Goal: Transaction & Acquisition: Obtain resource

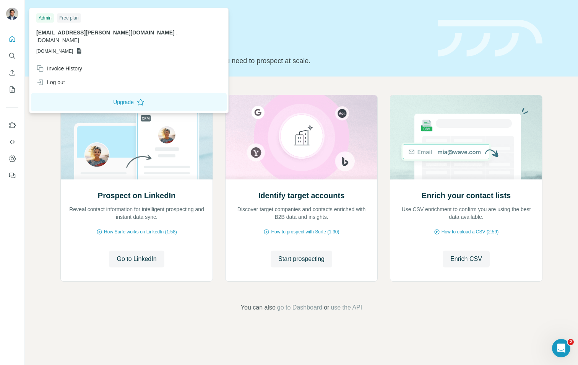
click at [16, 20] on div at bounding box center [12, 15] width 12 height 14
click at [73, 48] on span "GSHEETSKOMODOHEALTH.COM" at bounding box center [54, 51] width 37 height 7
click at [118, 48] on p "GSHEETSKOMODOHEALTH.COM" at bounding box center [128, 51] width 185 height 7
click at [48, 20] on div "Admin" at bounding box center [45, 17] width 18 height 9
click at [59, 78] on div "Log out" at bounding box center [50, 82] width 29 height 8
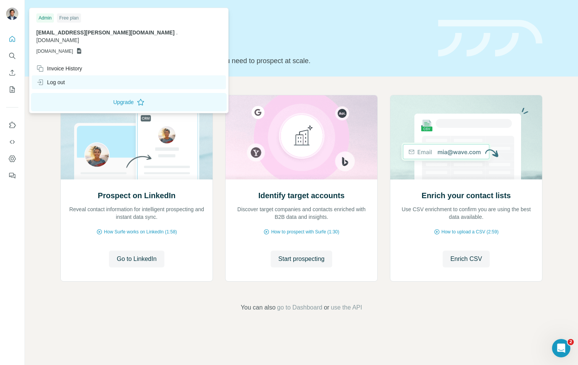
click at [50, 78] on div "Log out" at bounding box center [50, 82] width 29 height 8
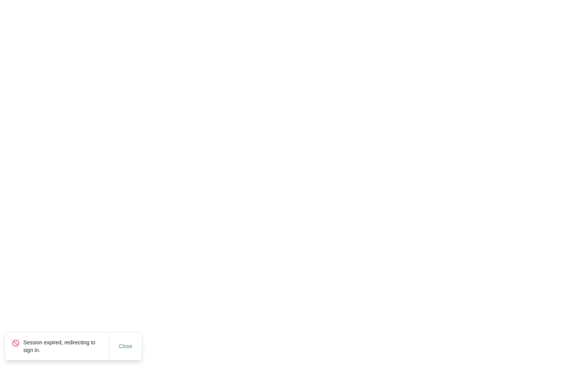
click at [39, 0] on html "Session expired, redirecting to sign in. Close" at bounding box center [289, 0] width 578 height 0
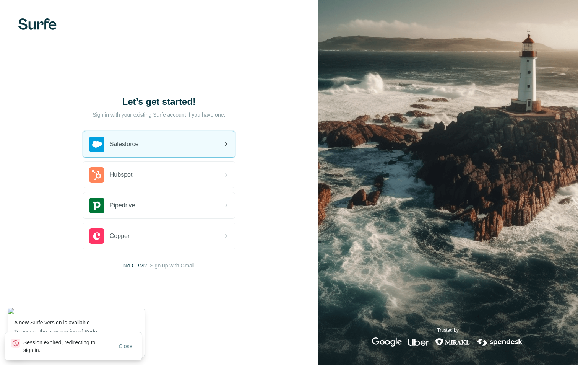
click at [195, 141] on div "Salesforce" at bounding box center [159, 144] width 152 height 26
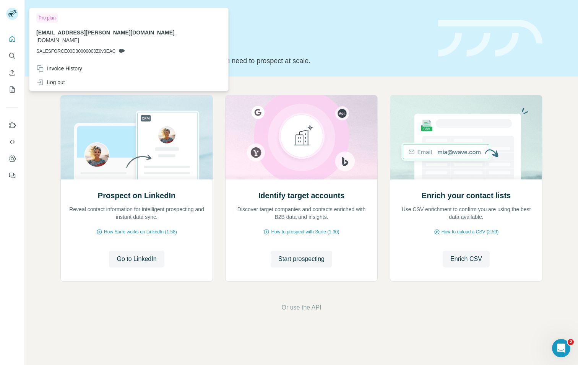
click at [11, 18] on rect at bounding box center [12, 14] width 12 height 12
click at [14, 37] on icon "Quick start" at bounding box center [13, 39] width 6 height 6
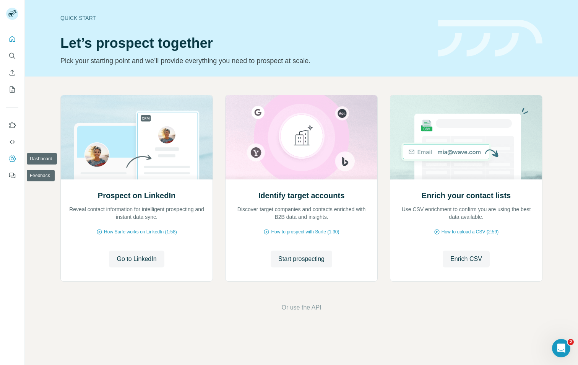
click at [11, 159] on icon "Dashboard" at bounding box center [12, 158] width 3 height 3
click at [12, 56] on icon "Search" at bounding box center [12, 56] width 8 height 8
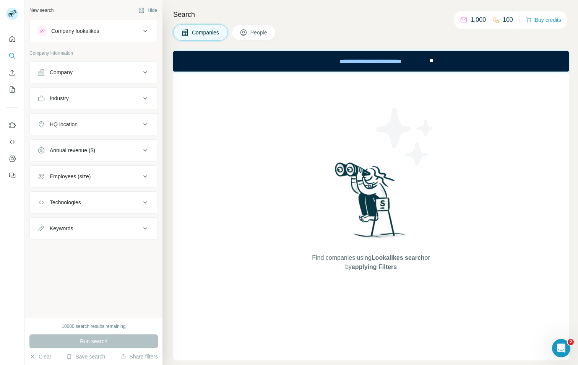
click at [87, 70] on div "Company" at bounding box center [88, 72] width 103 height 8
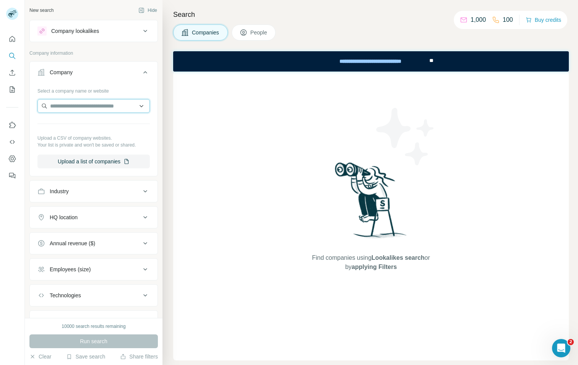
click at [78, 102] on input "text" at bounding box center [93, 106] width 112 height 14
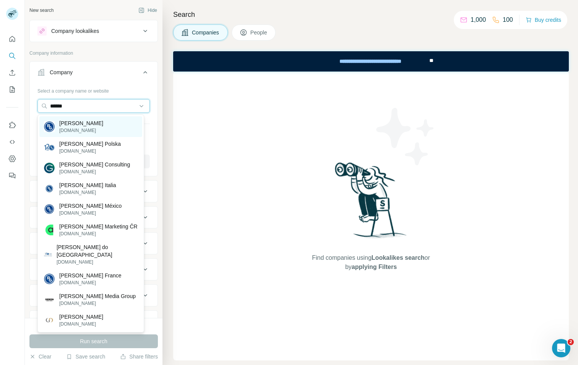
type input "******"
click at [86, 123] on p "[PERSON_NAME]" at bounding box center [81, 123] width 44 height 8
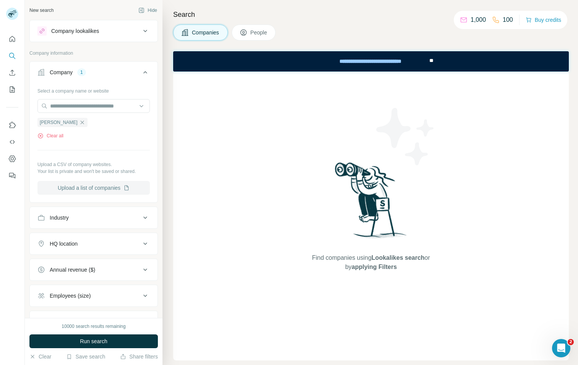
click at [103, 191] on button "Upload a list of companies" at bounding box center [93, 188] width 112 height 14
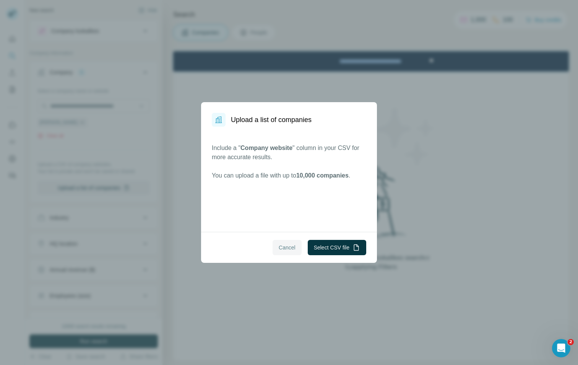
click at [281, 253] on button "Cancel" at bounding box center [287, 247] width 29 height 15
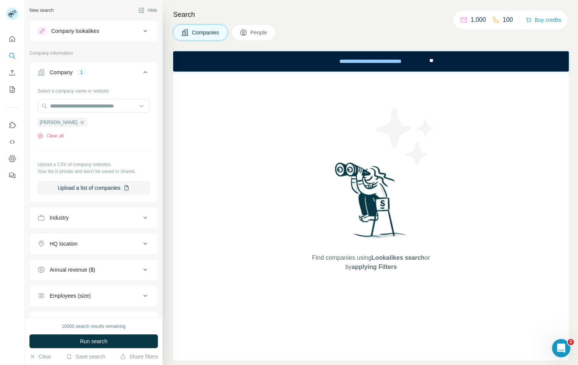
click at [109, 138] on div "Clear all" at bounding box center [93, 135] width 112 height 7
click at [117, 109] on input "text" at bounding box center [93, 106] width 112 height 14
click at [83, 341] on span "Run search" at bounding box center [94, 341] width 28 height 8
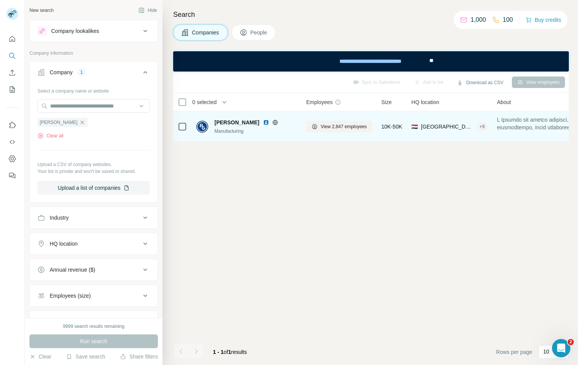
click at [240, 123] on span "[PERSON_NAME]" at bounding box center [236, 123] width 45 height 8
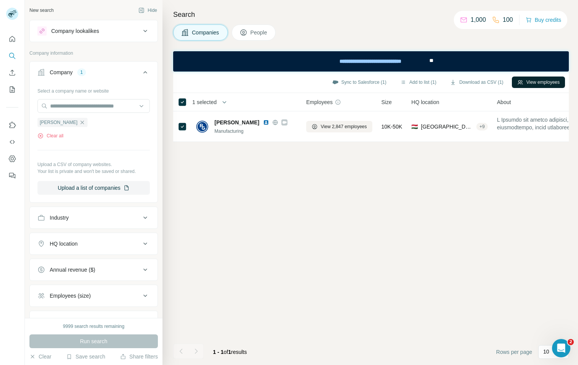
click at [531, 78] on button "View employees" at bounding box center [538, 81] width 53 height 11
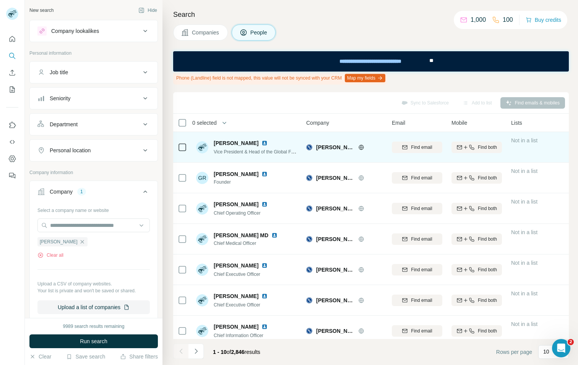
click at [272, 152] on span "Vice President & Head of the Global Fertility Hub" at bounding box center [263, 151] width 99 height 6
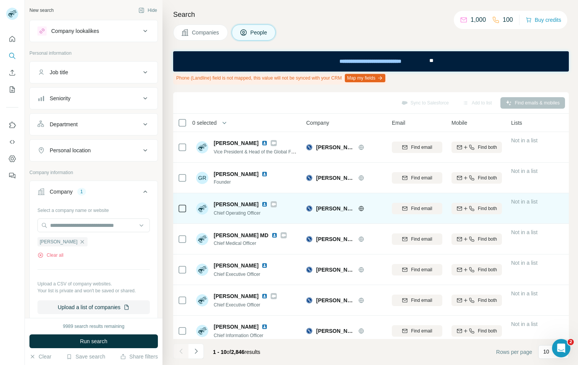
click at [234, 214] on span "Chief Operating Officer" at bounding box center [237, 212] width 47 height 5
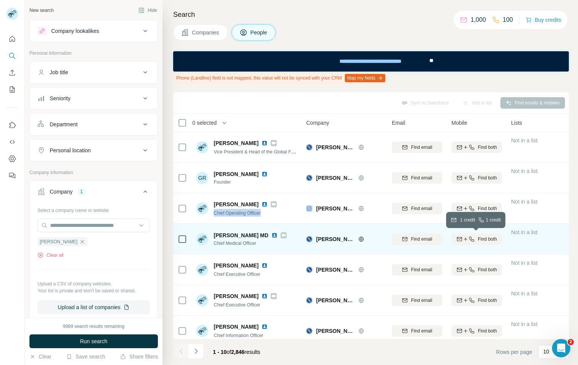
click at [471, 239] on icon "button" at bounding box center [471, 238] width 5 height 5
click at [290, 99] on div "Sync to Salesforce Add to list Find emails & mobiles" at bounding box center [371, 102] width 388 height 13
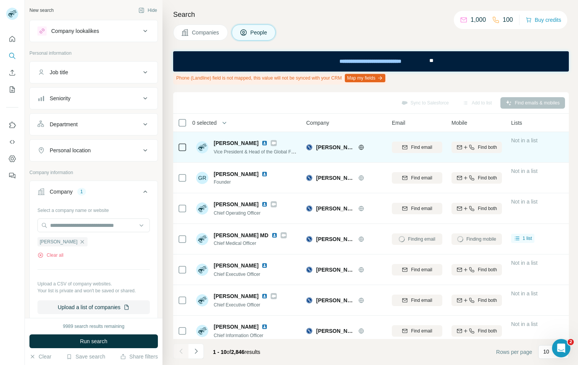
click at [274, 153] on span "Vice President & Head of the Global Fertility Hub" at bounding box center [263, 151] width 99 height 6
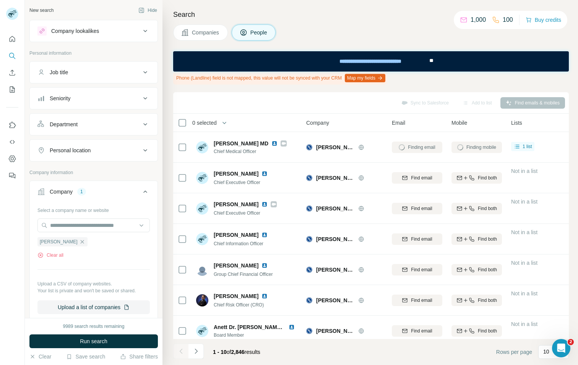
scroll to position [94, 0]
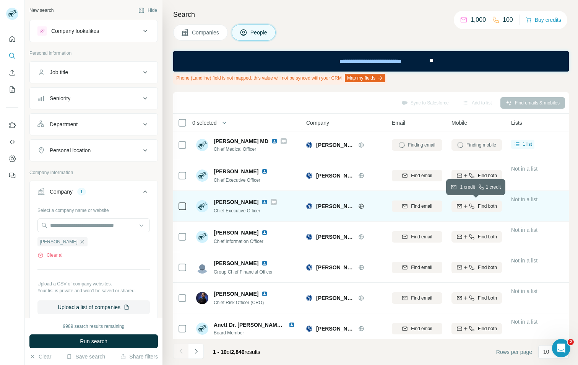
click at [478, 205] on span "Find both" at bounding box center [487, 206] width 19 height 7
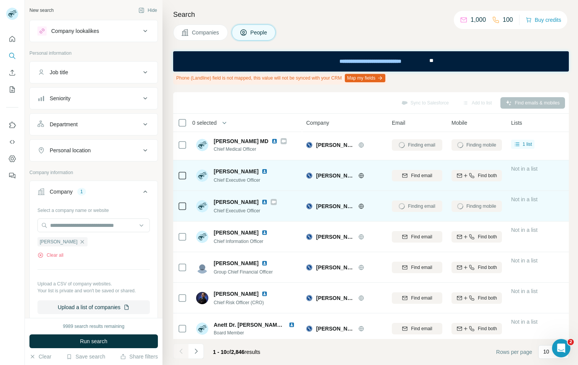
click at [477, 166] on div "Find both" at bounding box center [477, 175] width 50 height 21
click at [471, 175] on icon "button" at bounding box center [472, 175] width 6 height 6
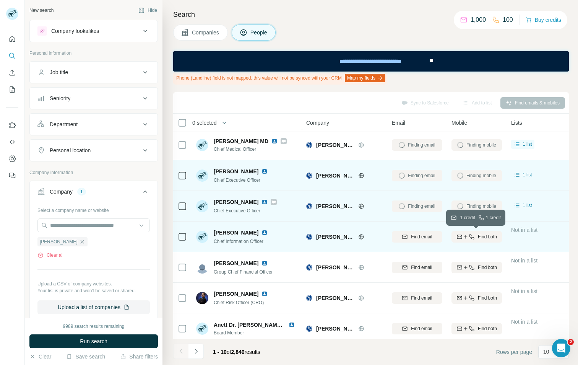
click at [487, 239] on span "Find both" at bounding box center [487, 236] width 19 height 7
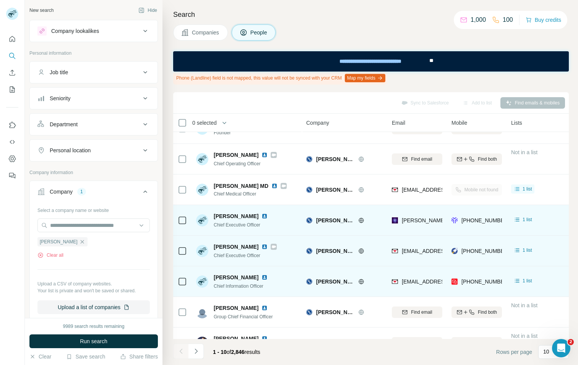
scroll to position [52, 0]
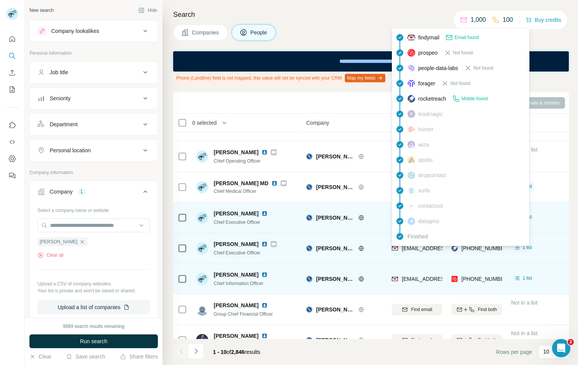
click at [417, 248] on span "[EMAIL_ADDRESS][PERSON_NAME][DOMAIN_NAME]" at bounding box center [469, 248] width 135 height 6
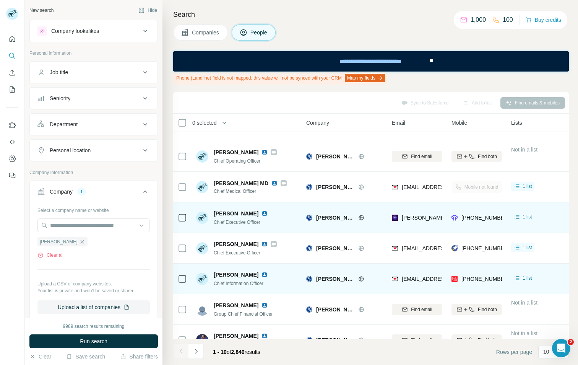
click at [574, 203] on div "Search Companies People Phone (Landline) field is not mapped, this value will n…" at bounding box center [370, 182] width 416 height 365
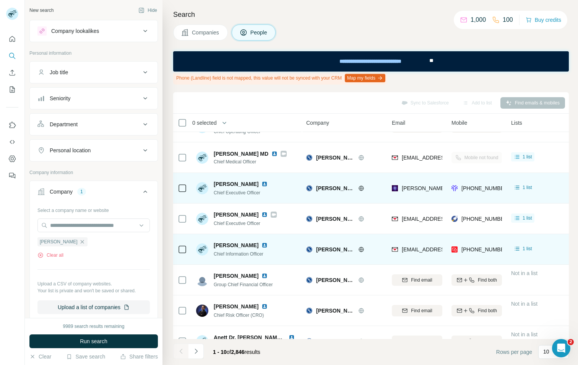
scroll to position [81, 0]
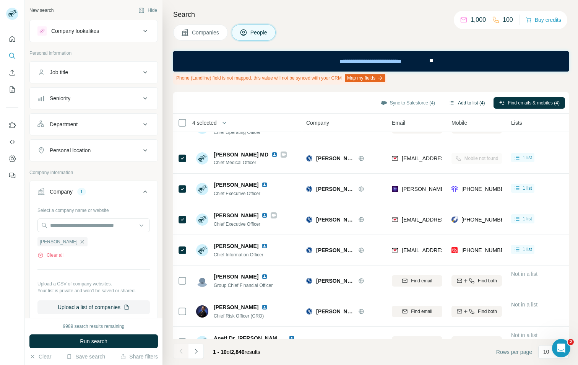
click at [459, 99] on button "Add to list (4)" at bounding box center [466, 102] width 47 height 11
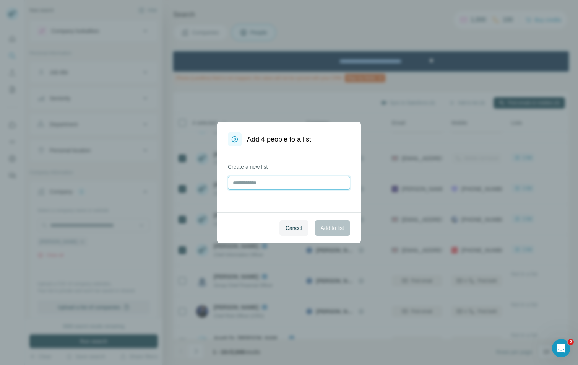
click at [257, 183] on input "text" at bounding box center [289, 183] width 122 height 14
type input "**********"
click at [332, 233] on button "Add to list" at bounding box center [333, 227] width 36 height 15
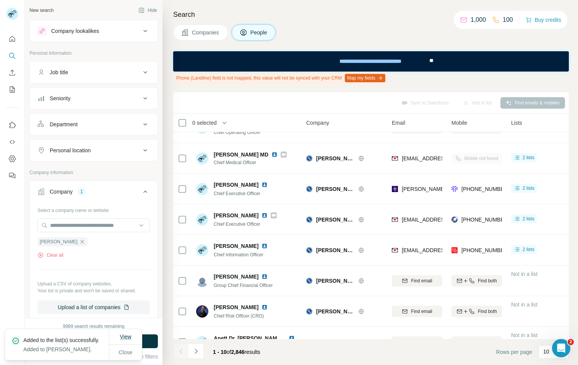
click at [124, 333] on span "View" at bounding box center [125, 336] width 11 height 6
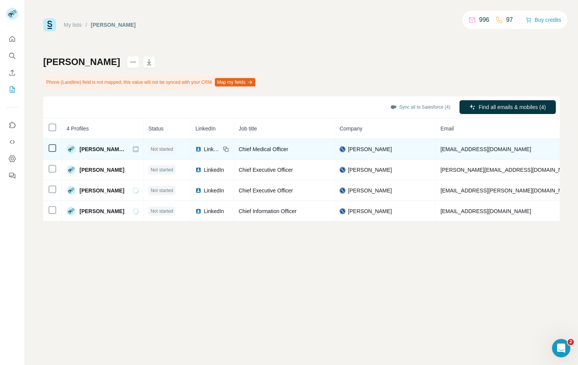
click at [78, 150] on div "[PERSON_NAME] MD" at bounding box center [96, 149] width 58 height 9
drag, startPoint x: 80, startPoint y: 150, endPoint x: 145, endPoint y: 154, distance: 65.5
click at [145, 154] on tr "[PERSON_NAME] MD Not started LinkedIn Chief Medical Officer [PERSON_NAME] [PERS…" at bounding box center [414, 149] width 742 height 21
copy tr "[PERSON_NAME] MD Not started"
click at [470, 146] on span "[EMAIL_ADDRESS][DOMAIN_NAME]" at bounding box center [485, 149] width 91 height 6
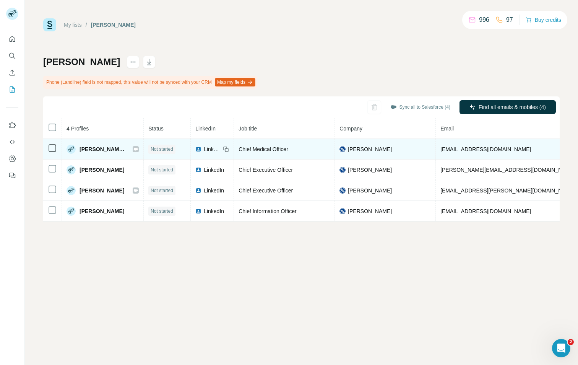
click at [466, 149] on span "[EMAIL_ADDRESS][DOMAIN_NAME]" at bounding box center [485, 149] width 91 height 6
copy span "[EMAIL_ADDRESS][DOMAIN_NAME]"
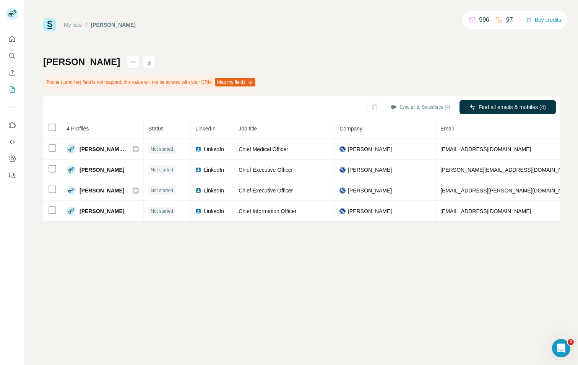
click at [144, 127] on th "Status" at bounding box center [167, 128] width 47 height 21
click at [145, 61] on icon "button" at bounding box center [149, 62] width 8 height 8
click at [404, 106] on button "Sync all to Salesforce (4)" at bounding box center [420, 106] width 71 height 11
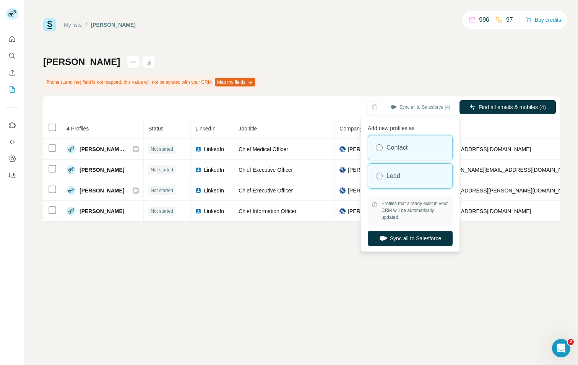
click at [389, 177] on label "Lead" at bounding box center [394, 175] width 14 height 9
click at [387, 148] on label "Contact" at bounding box center [397, 147] width 21 height 9
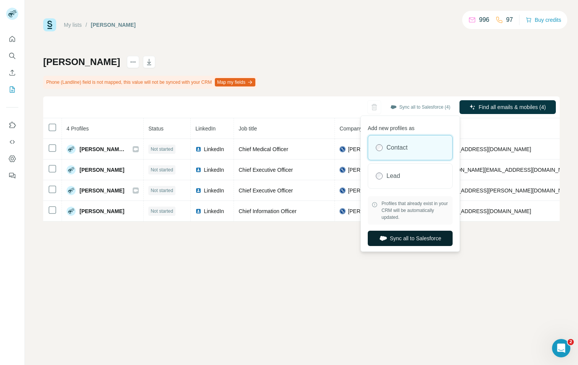
click at [406, 239] on button "Sync all to Salesforce" at bounding box center [410, 238] width 85 height 15
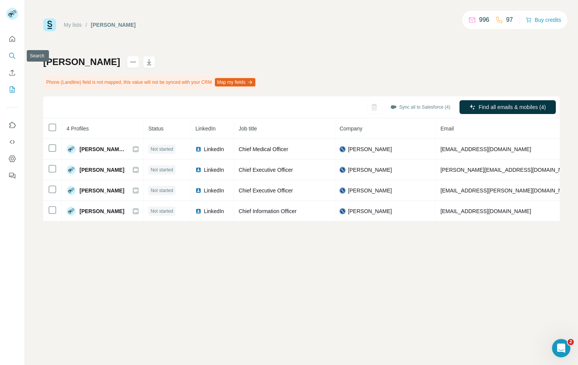
click at [13, 56] on icon "Search" at bounding box center [12, 56] width 8 height 8
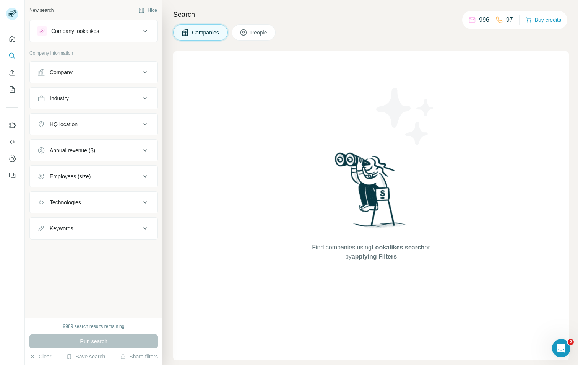
click at [104, 77] on button "Company" at bounding box center [94, 72] width 128 height 18
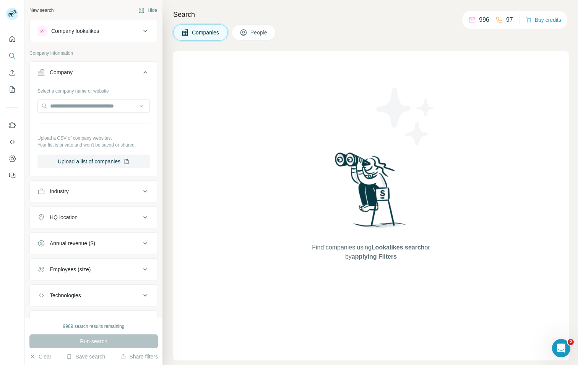
click at [96, 115] on div "Select a company name or website Upload a CSV of company websites. Your list is…" at bounding box center [93, 126] width 112 height 84
click at [96, 110] on input "text" at bounding box center [93, 106] width 112 height 14
type input "*"
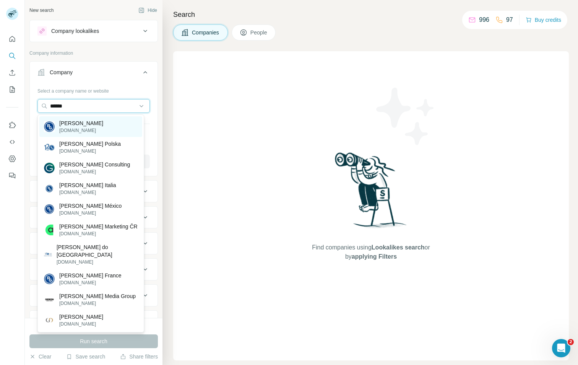
type input "******"
click at [86, 123] on p "[PERSON_NAME]" at bounding box center [81, 123] width 44 height 8
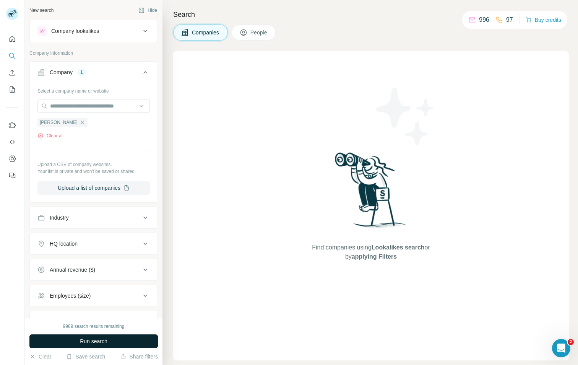
click at [91, 340] on span "Run search" at bounding box center [94, 341] width 28 height 8
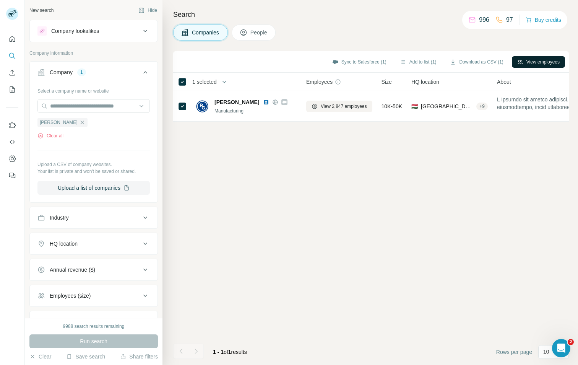
click at [553, 59] on button "View employees" at bounding box center [538, 61] width 53 height 11
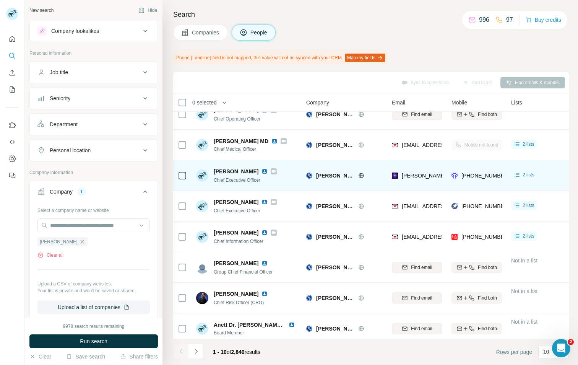
scroll to position [83, 0]
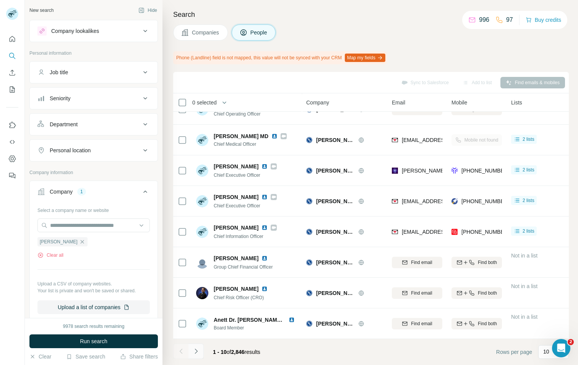
click at [197, 351] on icon "Navigate to next page" at bounding box center [196, 350] width 3 height 5
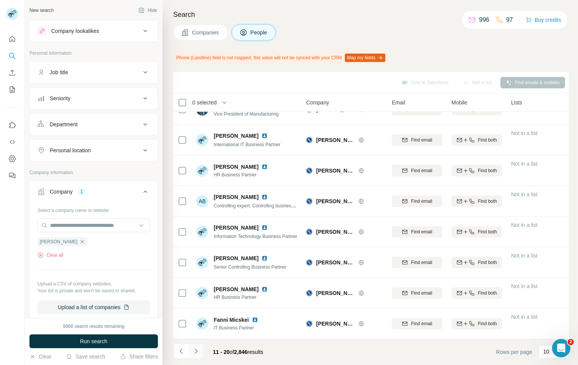
click at [194, 350] on icon "Navigate to next page" at bounding box center [196, 351] width 8 height 8
click at [196, 351] on icon "Navigate to next page" at bounding box center [196, 351] width 8 height 8
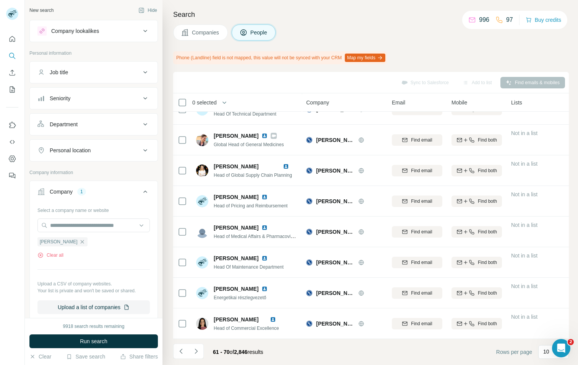
click at [52, 250] on div "[PERSON_NAME] Clear all" at bounding box center [93, 245] width 112 height 26
click at [50, 255] on button "Clear all" at bounding box center [50, 255] width 26 height 7
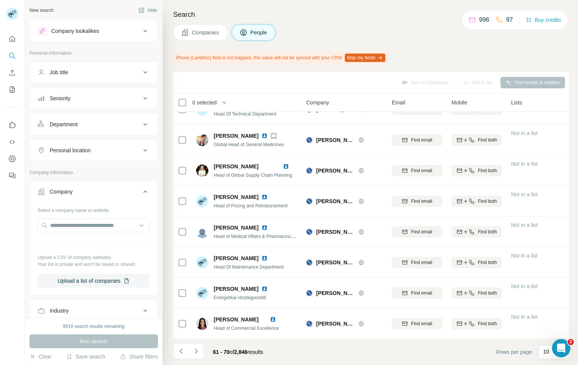
click at [55, 204] on div "Select a company name or website" at bounding box center [93, 209] width 112 height 10
click at [56, 224] on input "text" at bounding box center [93, 225] width 112 height 14
paste input "**********"
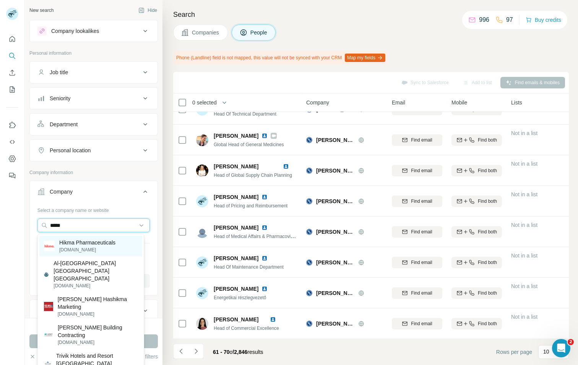
type input "*****"
click at [80, 249] on p "[DOMAIN_NAME]" at bounding box center [87, 249] width 56 height 7
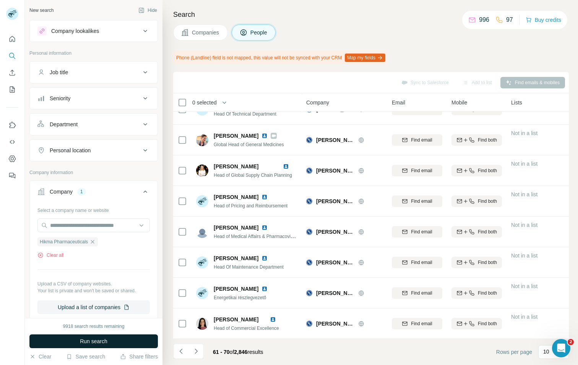
click at [90, 344] on span "Run search" at bounding box center [94, 341] width 28 height 8
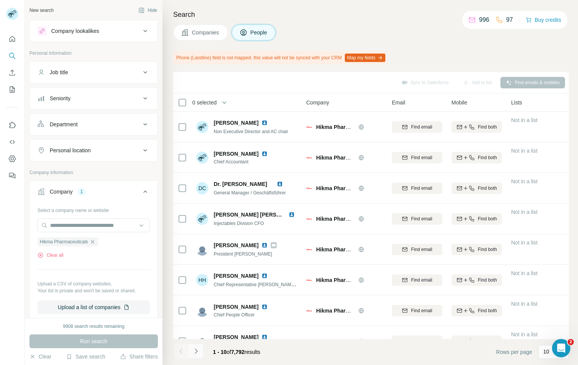
click at [196, 351] on icon "Navigate to next page" at bounding box center [196, 351] width 8 height 8
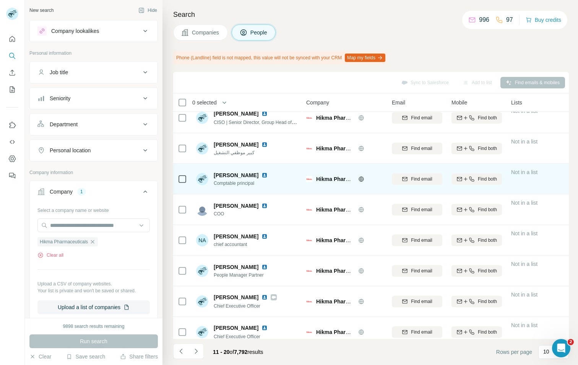
scroll to position [83, 0]
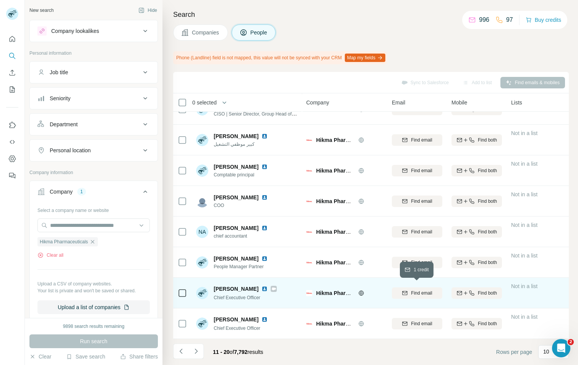
click at [421, 289] on span "Find email" at bounding box center [421, 292] width 21 height 7
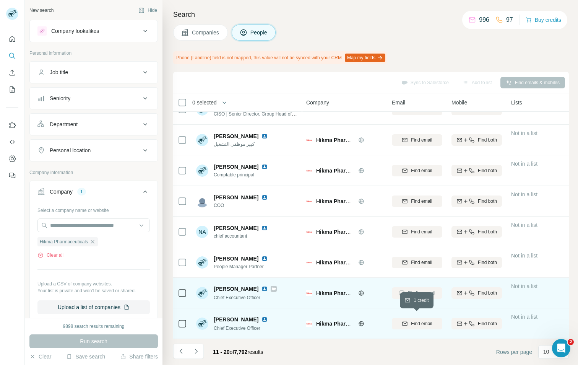
click at [412, 323] on button "Find email" at bounding box center [417, 323] width 50 height 11
drag, startPoint x: 214, startPoint y: 285, endPoint x: 250, endPoint y: 286, distance: 35.9
click at [250, 286] on div "[PERSON_NAME]" at bounding box center [245, 289] width 63 height 8
copy span "[PERSON_NAME]"
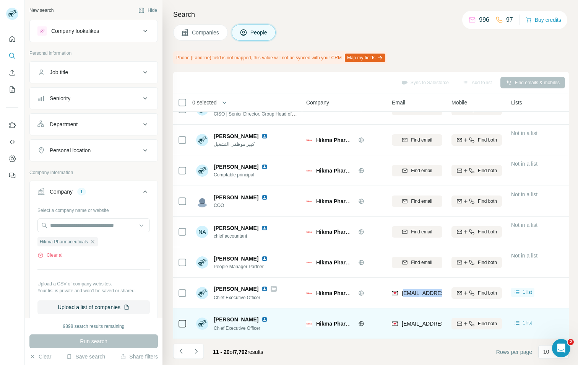
drag, startPoint x: 404, startPoint y: 289, endPoint x: 447, endPoint y: 289, distance: 42.8
click at [0, 0] on tr "[PERSON_NAME] Chief Executive Officer Hikma Pharmaceuticals [EMAIL_ADDRESS][DOM…" at bounding box center [0, 0] width 0 height 0
drag, startPoint x: 401, startPoint y: 290, endPoint x: 444, endPoint y: 289, distance: 43.2
click at [444, 289] on td "[EMAIL_ADDRESS][DOMAIN_NAME]" at bounding box center [417, 293] width 60 height 31
copy span "[EMAIL_ADDRESS][DOMAIN_NAME]"
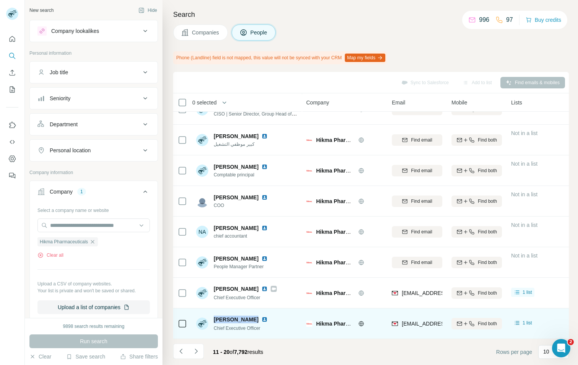
drag, startPoint x: 214, startPoint y: 316, endPoint x: 252, endPoint y: 313, distance: 38.4
click at [252, 315] on span "[PERSON_NAME]" at bounding box center [236, 319] width 45 height 8
copy span "[PERSON_NAME]"
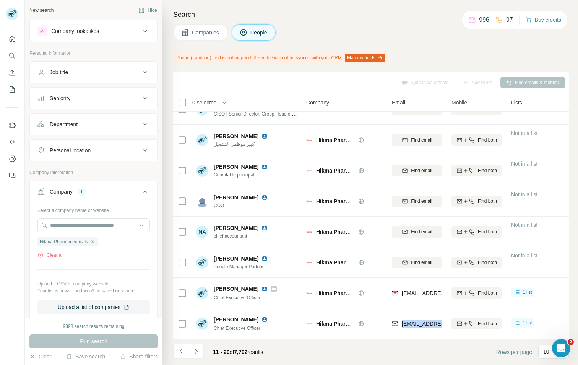
drag, startPoint x: 403, startPoint y: 320, endPoint x: 442, endPoint y: 321, distance: 39.8
click at [442, 321] on td "[EMAIL_ADDRESS][DOMAIN_NAME]" at bounding box center [417, 323] width 60 height 31
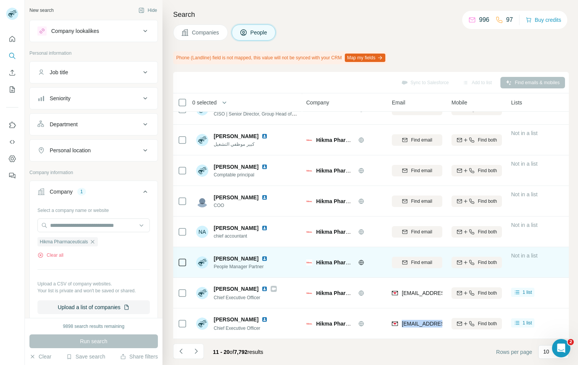
scroll to position [79, 0]
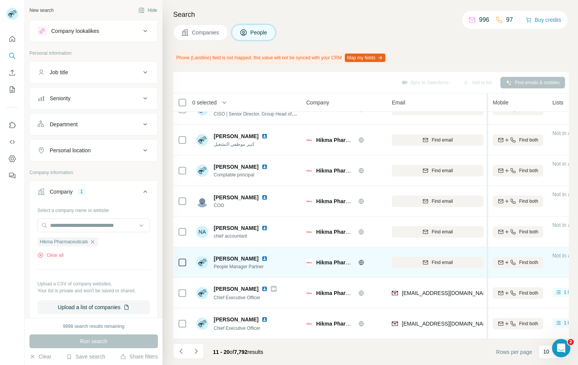
drag, startPoint x: 446, startPoint y: 263, endPoint x: 489, endPoint y: 259, distance: 43.4
click at [489, 259] on table "0 selected People Company Email Mobile Lists Personal location Seniority Depart…" at bounding box center [522, 177] width 699 height 324
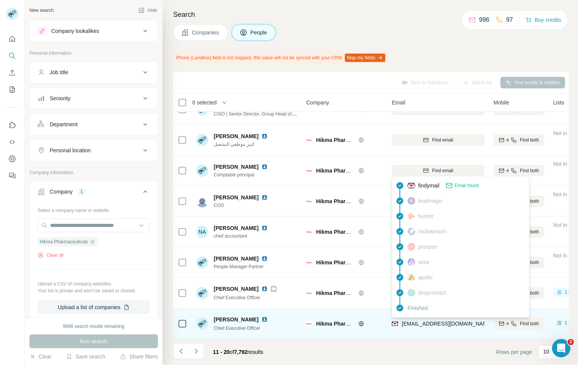
click at [431, 322] on span "[EMAIL_ADDRESS][DOMAIN_NAME]" at bounding box center [447, 323] width 91 height 6
drag, startPoint x: 401, startPoint y: 326, endPoint x: 461, endPoint y: 325, distance: 59.3
click at [461, 325] on span "[EMAIL_ADDRESS][DOMAIN_NAME]" at bounding box center [447, 323] width 91 height 6
copy span "[EMAIL_ADDRESS][DOMAIN_NAME]"
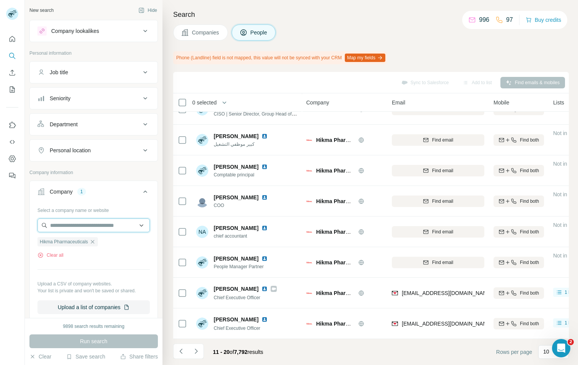
click at [65, 229] on input "text" at bounding box center [93, 225] width 112 height 14
click at [54, 255] on button "Clear all" at bounding box center [50, 255] width 26 height 7
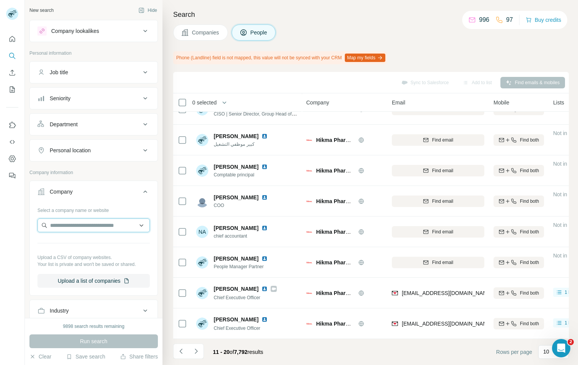
click at [59, 223] on input "text" at bounding box center [93, 225] width 112 height 14
drag, startPoint x: 124, startPoint y: 226, endPoint x: 71, endPoint y: 226, distance: 52.8
click at [71, 226] on input "**********" at bounding box center [93, 225] width 112 height 14
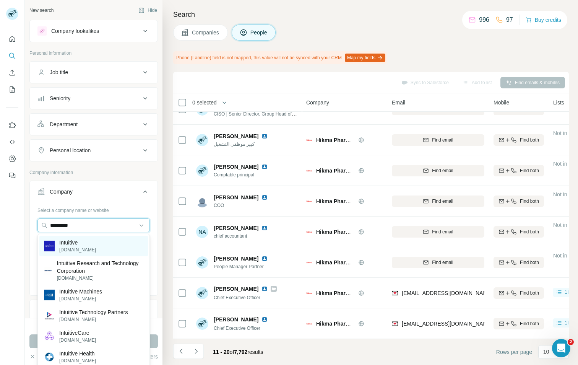
type input "*********"
click at [69, 250] on p "[DOMAIN_NAME]" at bounding box center [77, 249] width 37 height 7
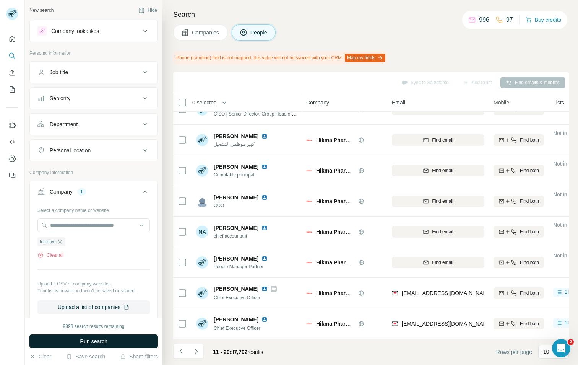
click at [101, 342] on span "Run search" at bounding box center [94, 341] width 28 height 8
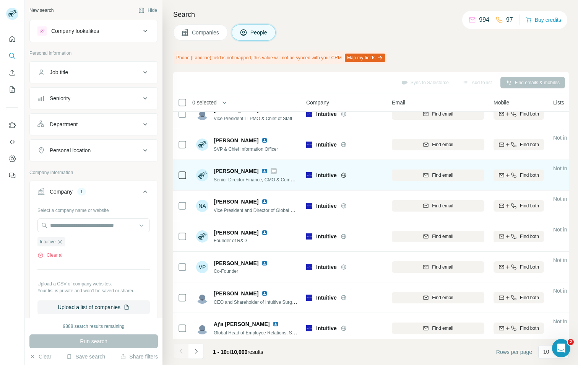
scroll to position [79, 0]
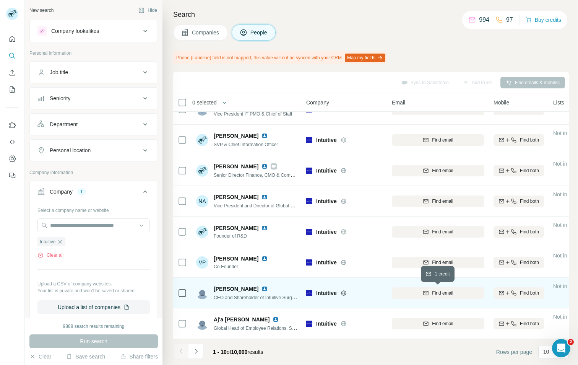
click at [442, 294] on span "Find email" at bounding box center [442, 292] width 21 height 7
drag, startPoint x: 214, startPoint y: 290, endPoint x: 263, endPoint y: 291, distance: 48.6
click at [258, 291] on span "[PERSON_NAME]" at bounding box center [236, 289] width 45 height 8
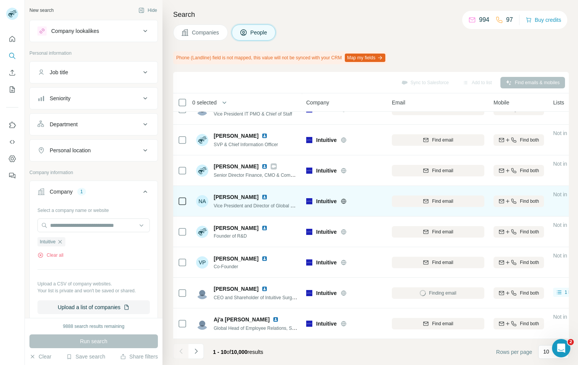
copy span "[PERSON_NAME]"
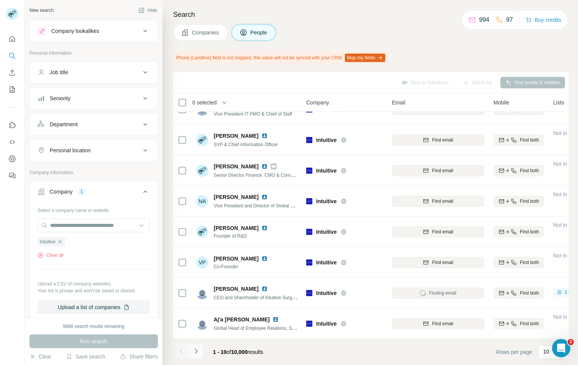
click at [194, 351] on icon "Navigate to next page" at bounding box center [196, 351] width 8 height 8
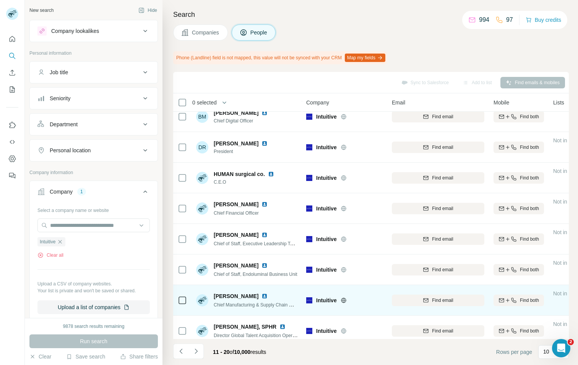
scroll to position [0, 0]
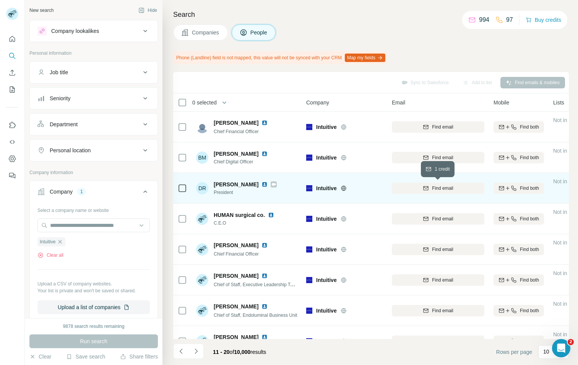
click at [408, 187] on div "Find email" at bounding box center [438, 188] width 93 height 7
drag, startPoint x: 214, startPoint y: 185, endPoint x: 240, endPoint y: 185, distance: 26.0
click at [240, 185] on span "[PERSON_NAME]" at bounding box center [236, 184] width 45 height 8
copy span "[PERSON_NAME]"
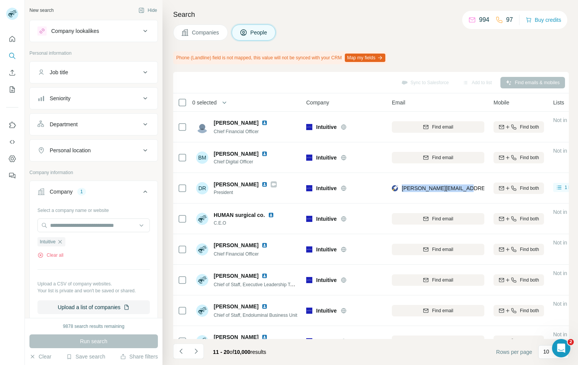
drag, startPoint x: 403, startPoint y: 189, endPoint x: 467, endPoint y: 191, distance: 64.3
click at [467, 191] on div "[PERSON_NAME][EMAIL_ADDRESS][PERSON_NAME][DOMAIN_NAME]" at bounding box center [438, 187] width 93 height 21
copy span "[PERSON_NAME][EMAIL_ADDRESS][PERSON_NAME][DOMAIN_NAME]"
